Goal: Task Accomplishment & Management: Use online tool/utility

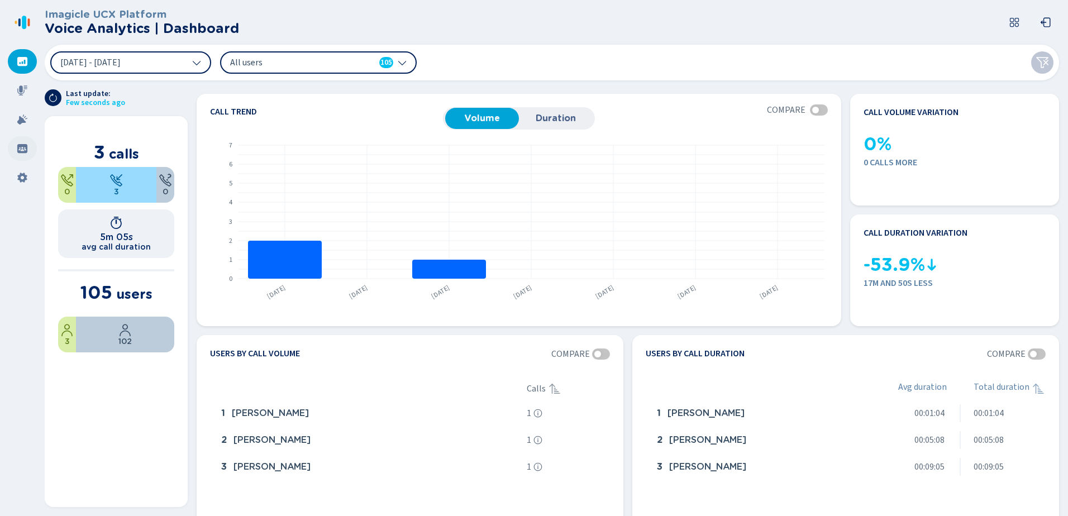
click at [17, 148] on icon at bounding box center [22, 148] width 10 height 9
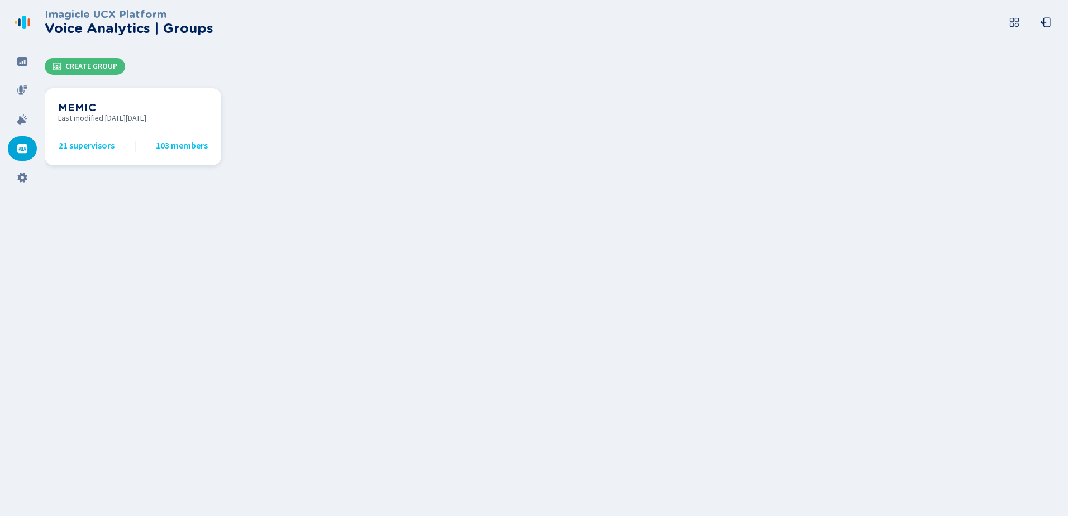
click at [170, 148] on span "103 members" at bounding box center [182, 146] width 52 height 10
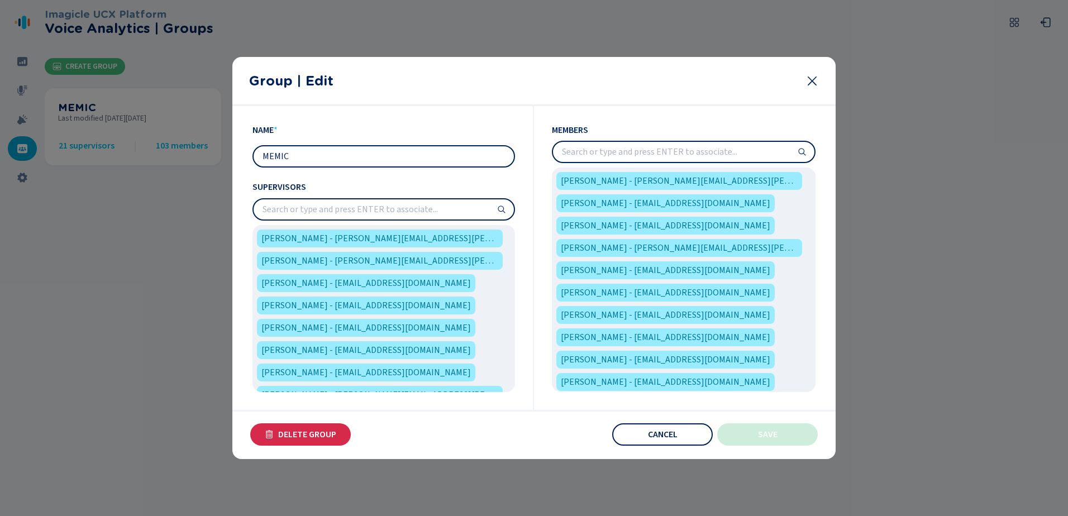
click at [641, 153] on input "search" at bounding box center [683, 152] width 261 height 20
click at [599, 150] on input "search" at bounding box center [683, 152] width 261 height 20
paste input "[PERSON_NAME]"
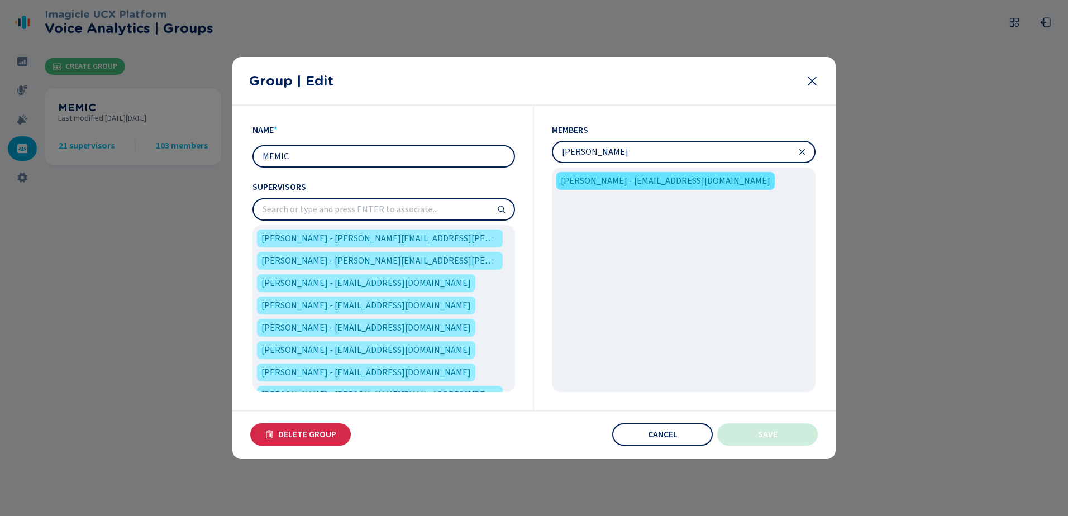
type input "[PERSON_NAME]"
click at [692, 179] on span "[PERSON_NAME] - [EMAIL_ADDRESS][DOMAIN_NAME]" at bounding box center [666, 180] width 210 height 13
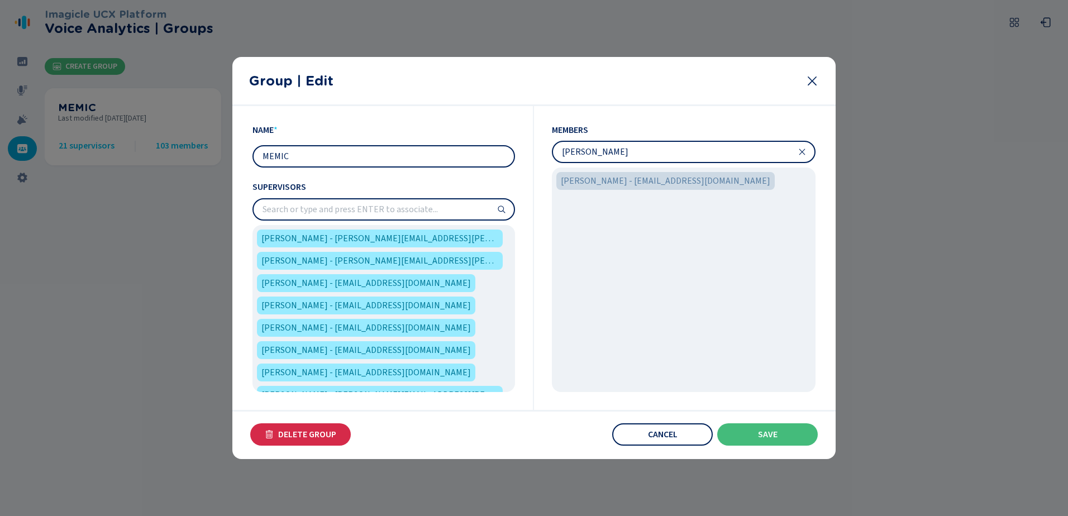
click at [693, 179] on span "[PERSON_NAME] - [EMAIL_ADDRESS][DOMAIN_NAME]" at bounding box center [666, 180] width 210 height 13
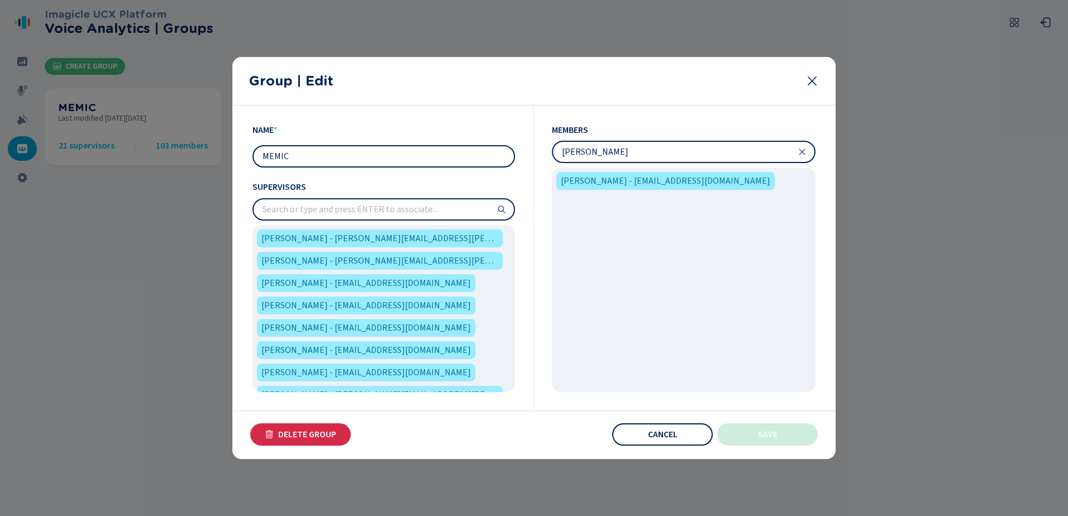
click at [674, 440] on button "Cancel" at bounding box center [662, 435] width 101 height 22
